Goal: Complete Application Form: Complete application form

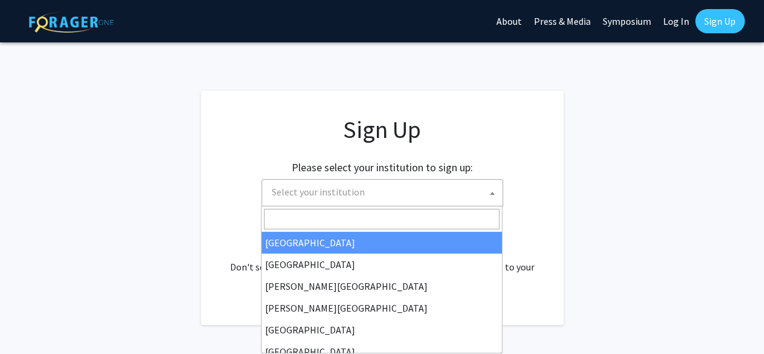
click at [306, 194] on span "Select your institution" at bounding box center [318, 192] width 93 height 12
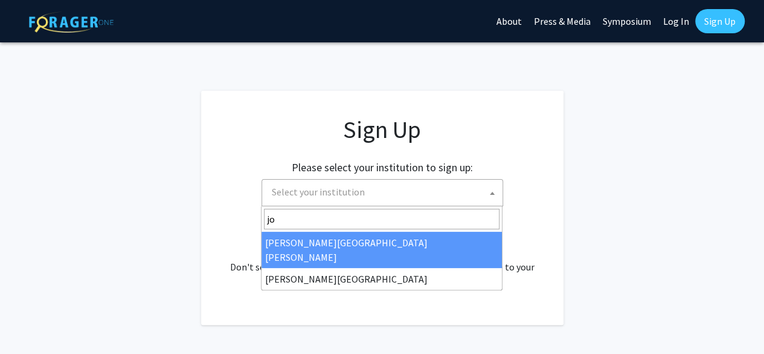
type input "joh"
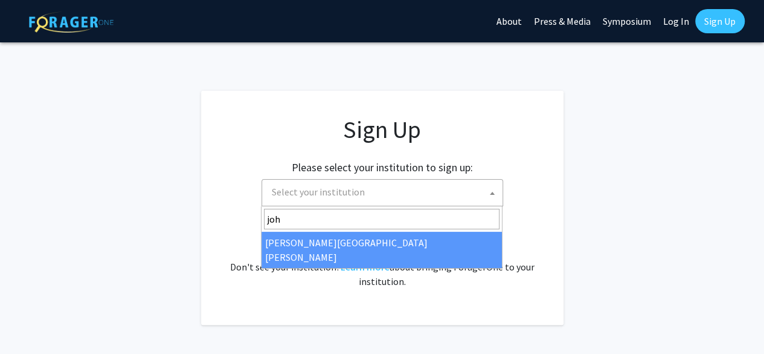
select select "1"
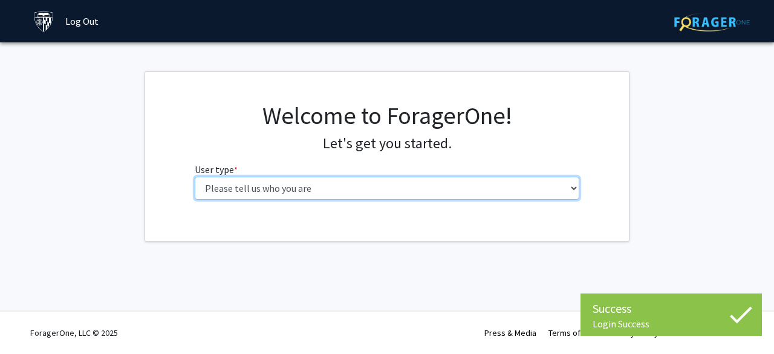
click at [438, 183] on select "Please tell us who you are Undergraduate Student Master's Student Doctoral Cand…" at bounding box center [387, 187] width 385 height 23
select select "2: masters"
click at [195, 176] on select "Please tell us who you are Undergraduate Student Master's Student Doctoral Cand…" at bounding box center [387, 187] width 385 height 23
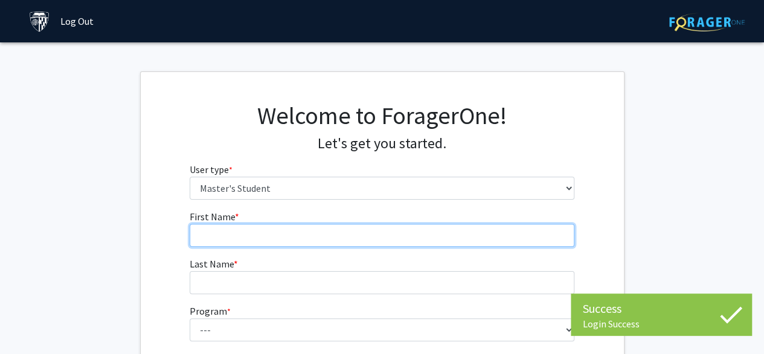
click at [430, 227] on input "First Name * required" at bounding box center [382, 235] width 385 height 23
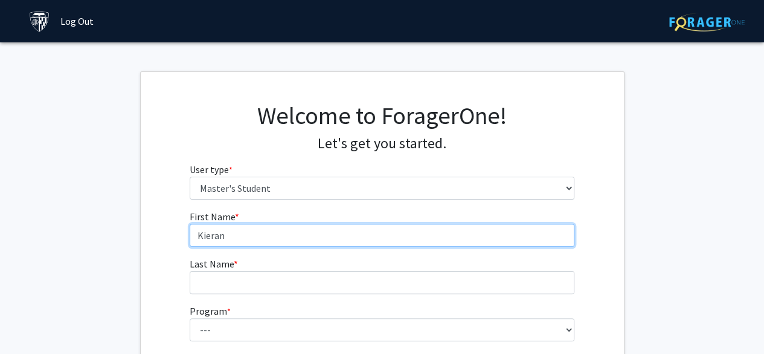
type input "Kieran"
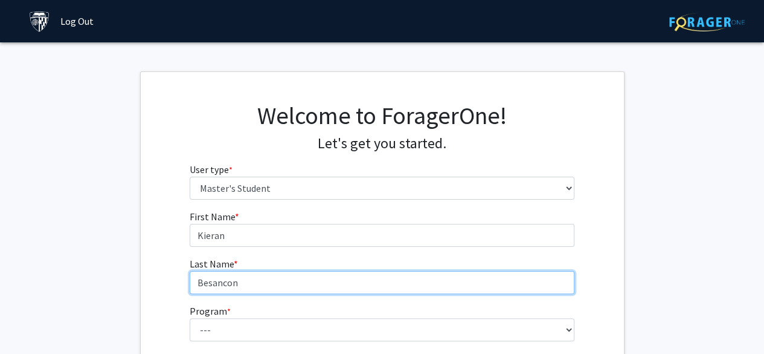
type input "Besancon"
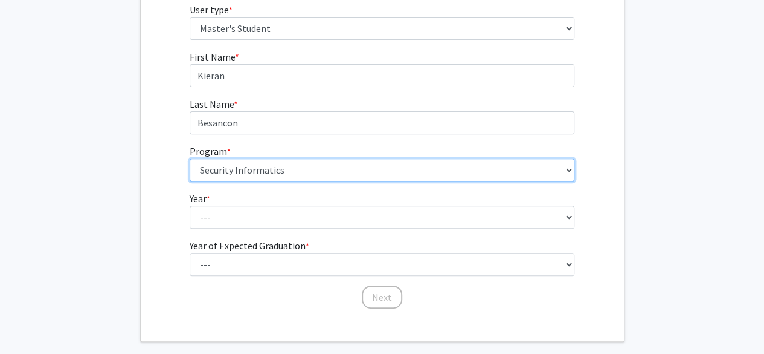
scroll to position [158, 0]
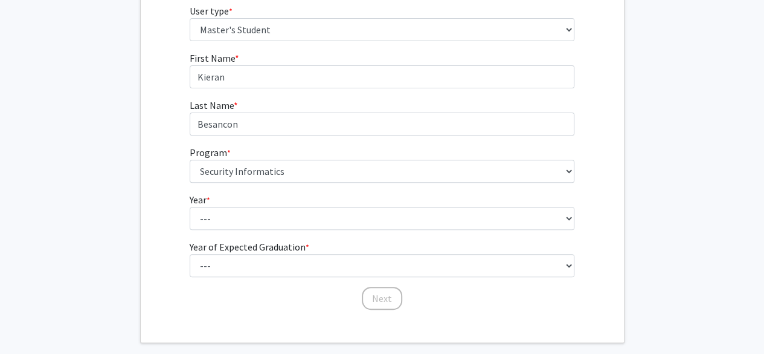
click at [392, 150] on fg-select "Program * required --- Anatomy Education Applied and Computational Mathematics …" at bounding box center [382, 163] width 385 height 37
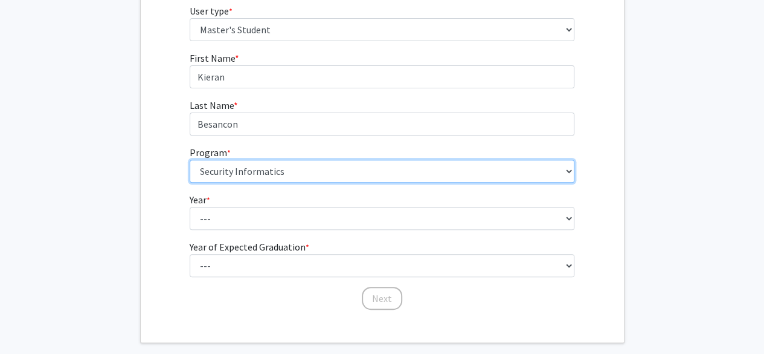
click at [392, 172] on select "--- Anatomy Education Applied and Computational Mathematics Applied Biomedical …" at bounding box center [382, 171] width 385 height 23
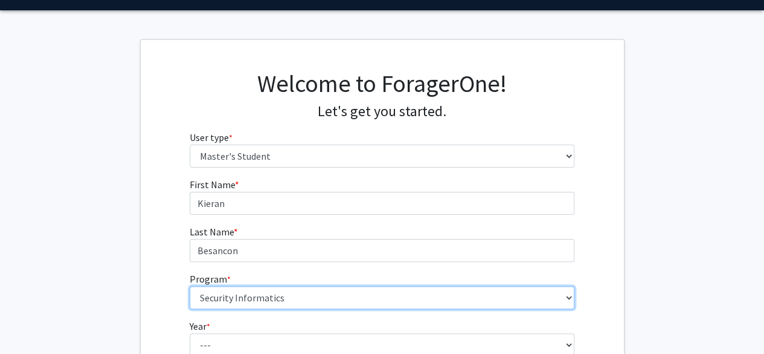
scroll to position [33, 0]
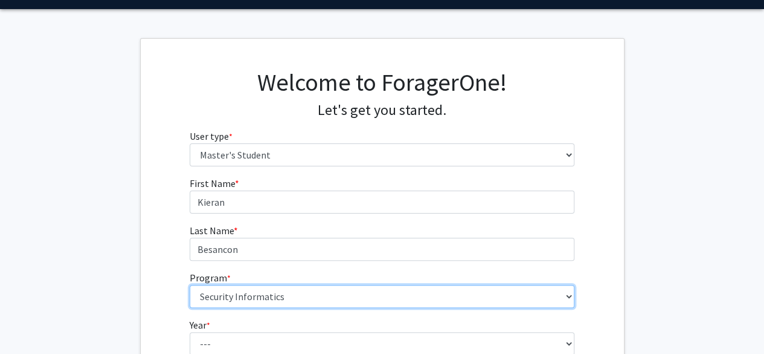
click at [388, 289] on select "--- Anatomy Education Applied and Computational Mathematics Applied Biomedical …" at bounding box center [382, 296] width 385 height 23
select select "73: 61"
click at [190, 285] on select "--- Anatomy Education Applied and Computational Mathematics Applied Biomedical …" at bounding box center [382, 296] width 385 height 23
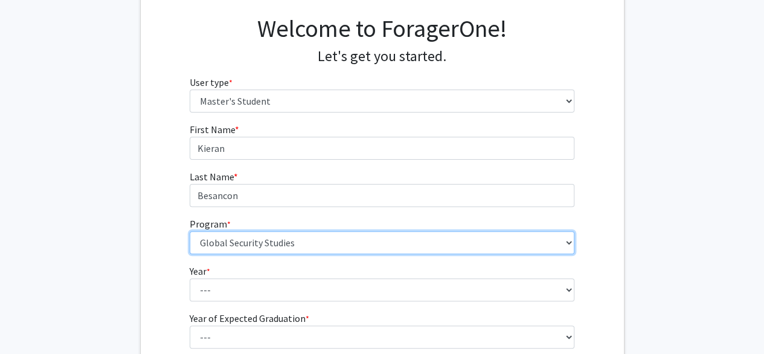
scroll to position [86, 0]
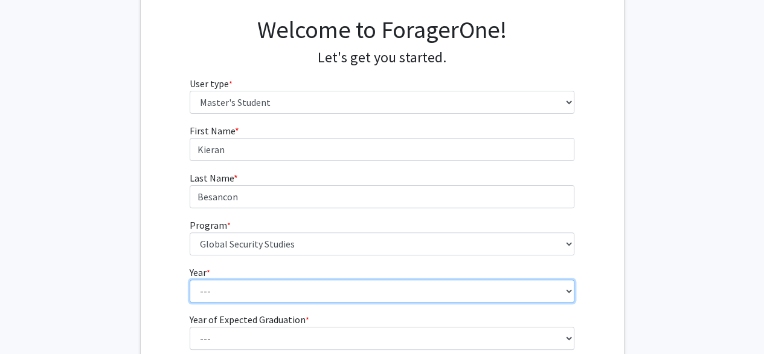
click at [271, 295] on select "--- First Year Second Year" at bounding box center [382, 290] width 385 height 23
select select "1: first_year"
click at [190, 279] on select "--- First Year Second Year" at bounding box center [382, 290] width 385 height 23
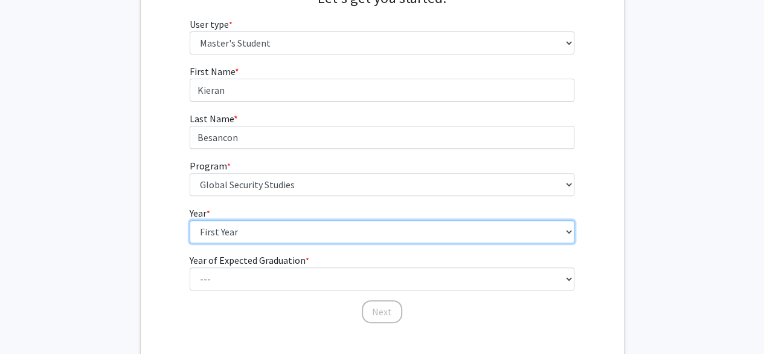
scroll to position [149, 0]
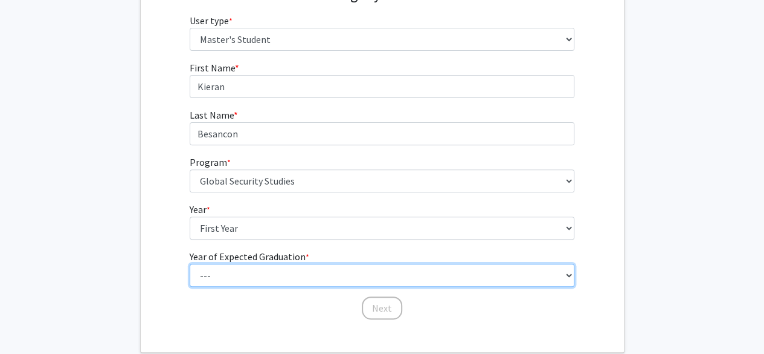
click at [273, 277] on select "--- 2025 2026 2027 2028 2029 2030 2031 2032 2033 2034" at bounding box center [382, 274] width 385 height 23
select select "2: 2026"
click at [190, 263] on select "--- 2025 2026 2027 2028 2029 2030 2031 2032 2033 2034" at bounding box center [382, 274] width 385 height 23
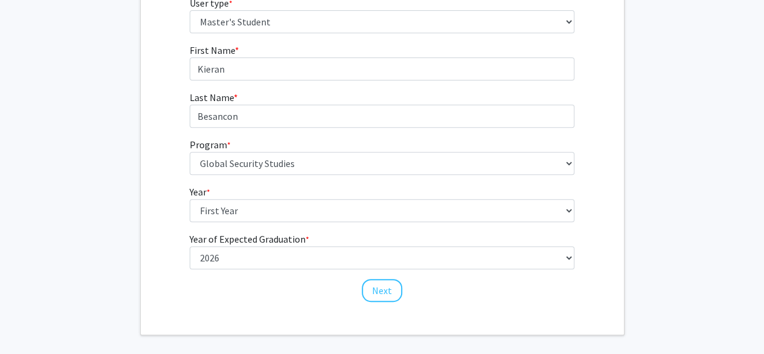
click at [454, 289] on div "Next" at bounding box center [382, 285] width 385 height 12
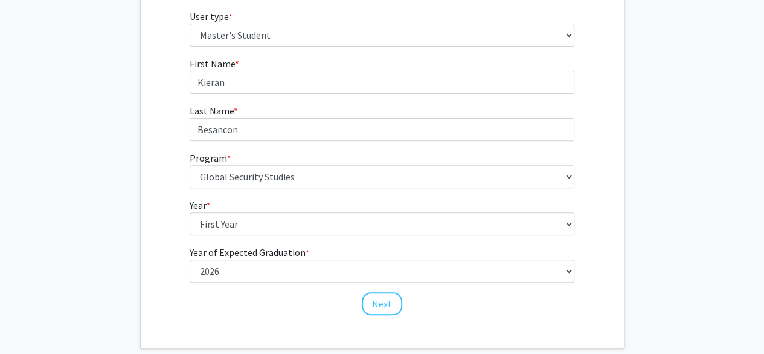
scroll to position [216, 0]
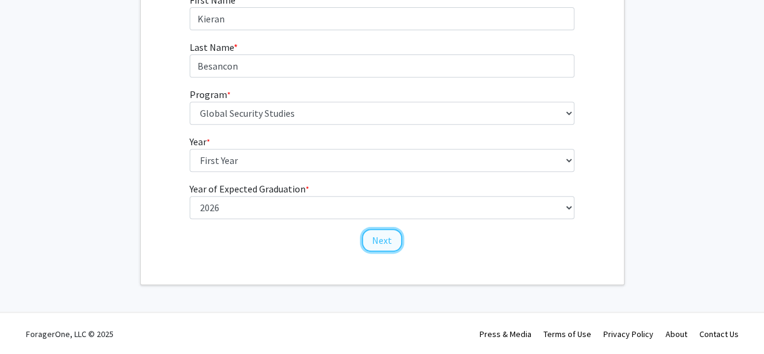
click at [376, 245] on button "Next" at bounding box center [382, 239] width 40 height 23
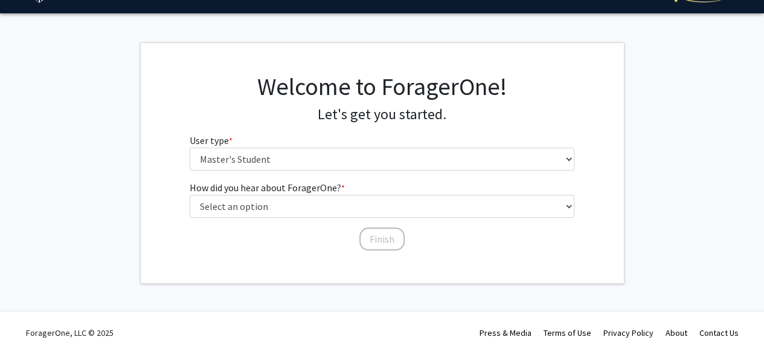
scroll to position [0, 0]
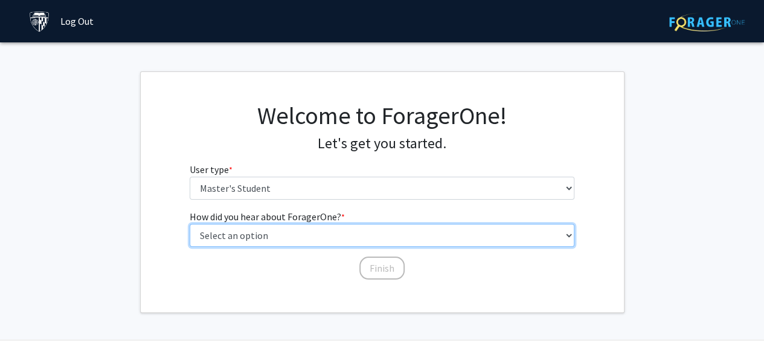
click at [360, 238] on select "Select an option Peer/student recommendation Faculty/staff recommendation Unive…" at bounding box center [382, 235] width 385 height 23
select select "3: university_website"
click at [190, 224] on select "Select an option Peer/student recommendation Faculty/staff recommendation Unive…" at bounding box center [382, 235] width 385 height 23
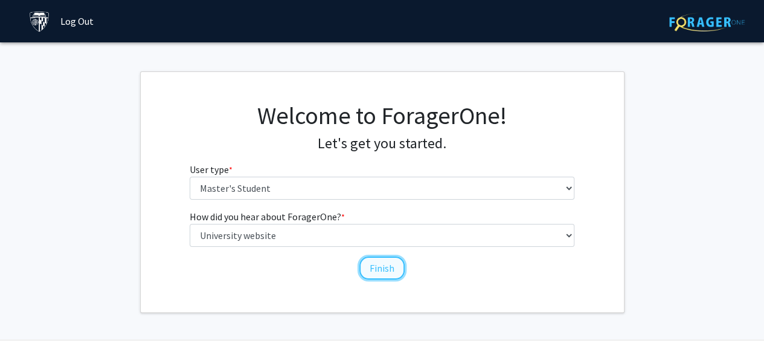
click at [383, 277] on button "Finish" at bounding box center [382, 267] width 45 height 23
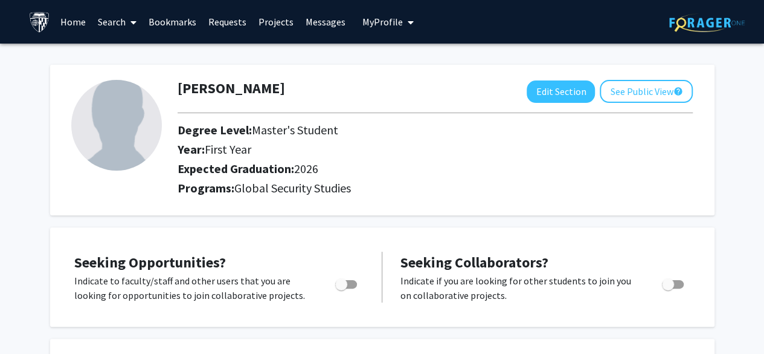
scroll to position [219, 0]
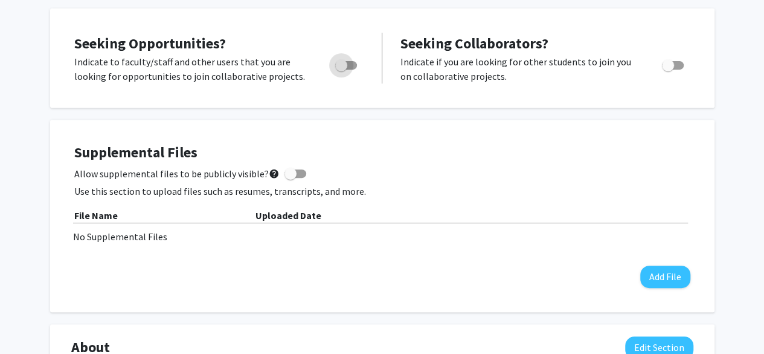
click at [344, 66] on span "Toggle" at bounding box center [341, 65] width 12 height 12
click at [341, 69] on input "Are you actively seeking opportunities?" at bounding box center [341, 69] width 1 height 1
checkbox input "true"
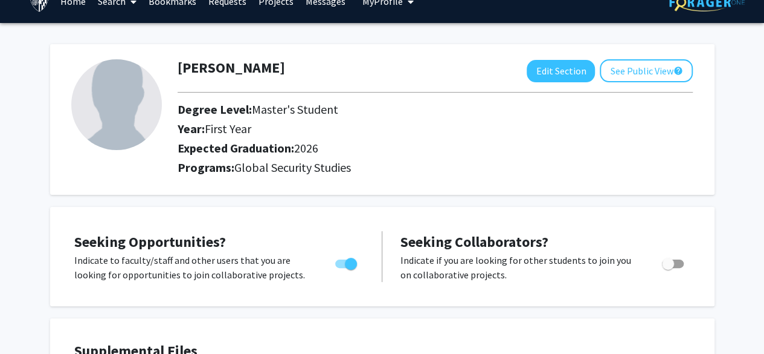
scroll to position [0, 0]
